Goal: Obtain resource: Download file/media

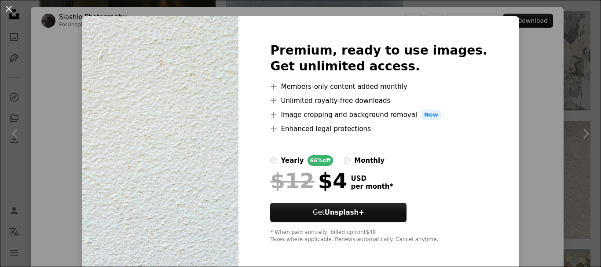
scroll to position [15, 0]
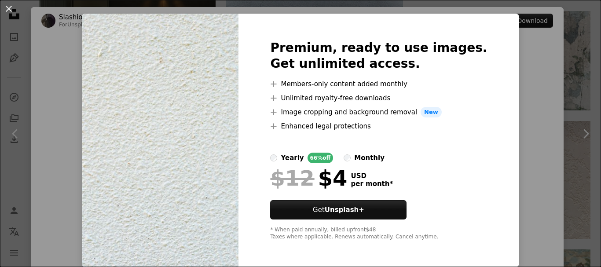
click at [524, 46] on div "An X shape Premium, ready to use images. Get unlimited access. A plus sign Memb…" at bounding box center [300, 133] width 601 height 267
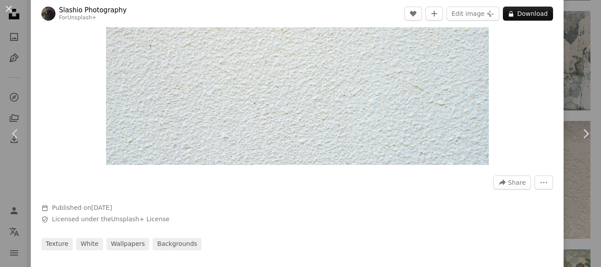
scroll to position [132, 0]
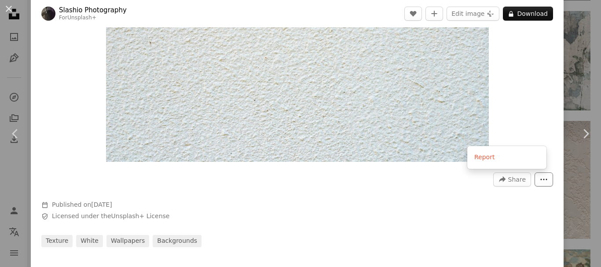
click at [535, 177] on button "More Actions" at bounding box center [544, 180] width 18 height 14
click at [432, 177] on dialog "An X shape Chevron left Chevron right Slashio Photography For Unsplash+ A heart…" at bounding box center [300, 133] width 601 height 267
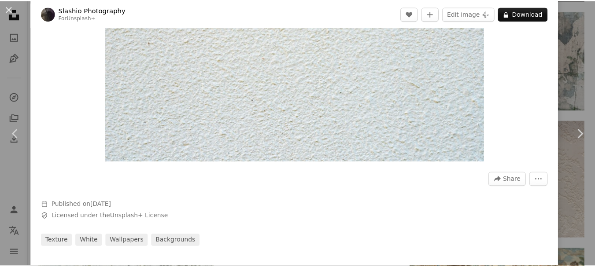
scroll to position [0, 0]
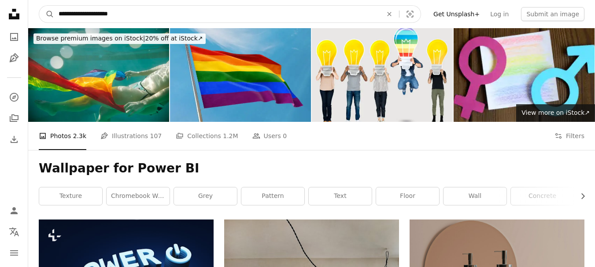
click at [177, 14] on input "**********" at bounding box center [216, 14] width 325 height 17
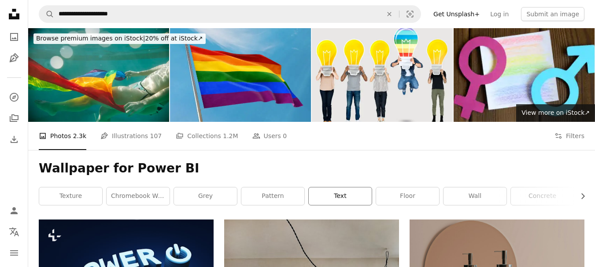
click at [336, 194] on link "text" at bounding box center [340, 197] width 63 height 18
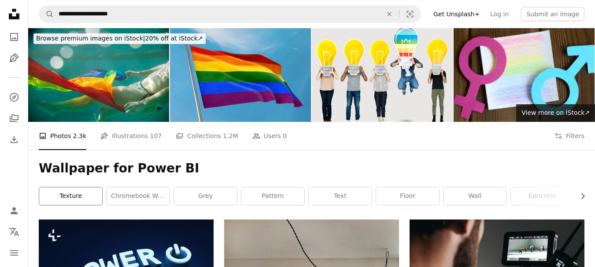
click at [77, 192] on link "texture" at bounding box center [70, 197] width 63 height 18
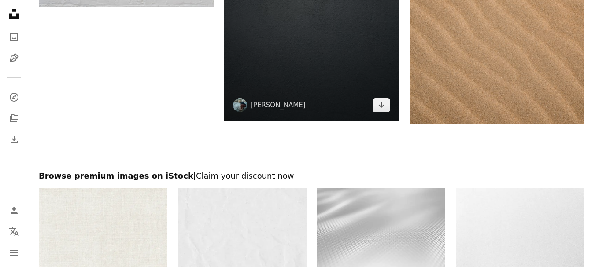
scroll to position [2025, 0]
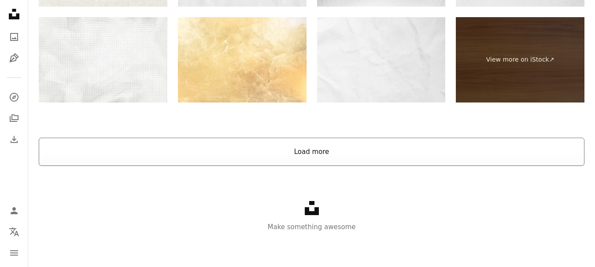
click at [318, 155] on button "Load more" at bounding box center [311, 152] width 545 height 28
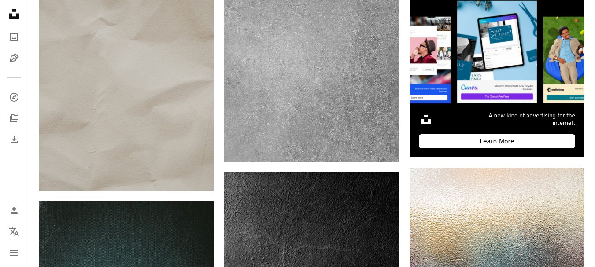
scroll to position [0, 0]
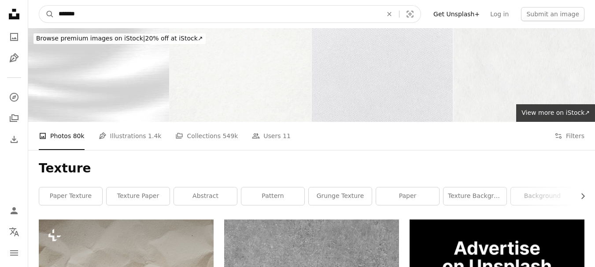
click at [125, 15] on input "*******" at bounding box center [216, 14] width 325 height 17
